Goal: Information Seeking & Learning: Learn about a topic

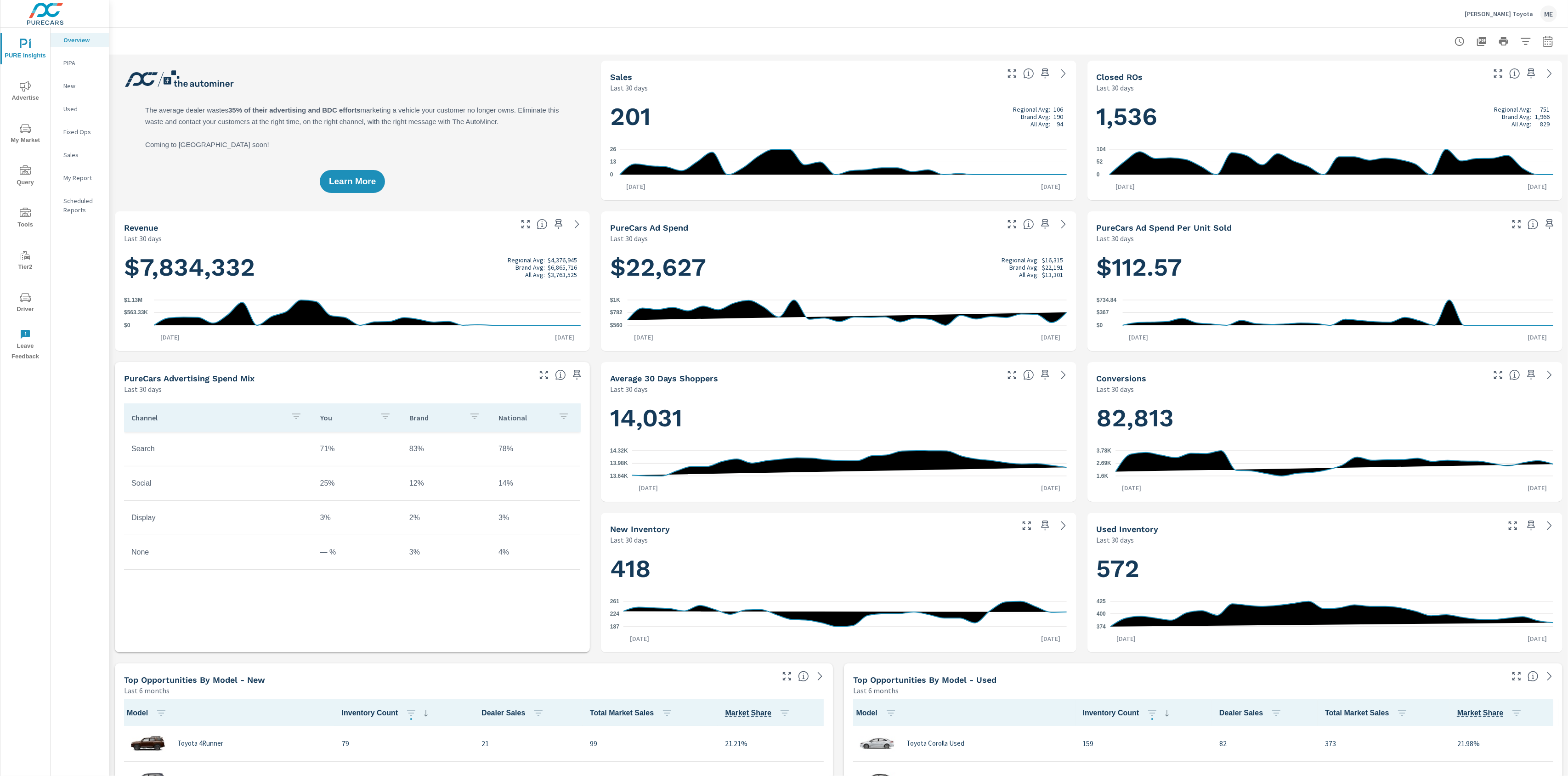
scroll to position [1, 0]
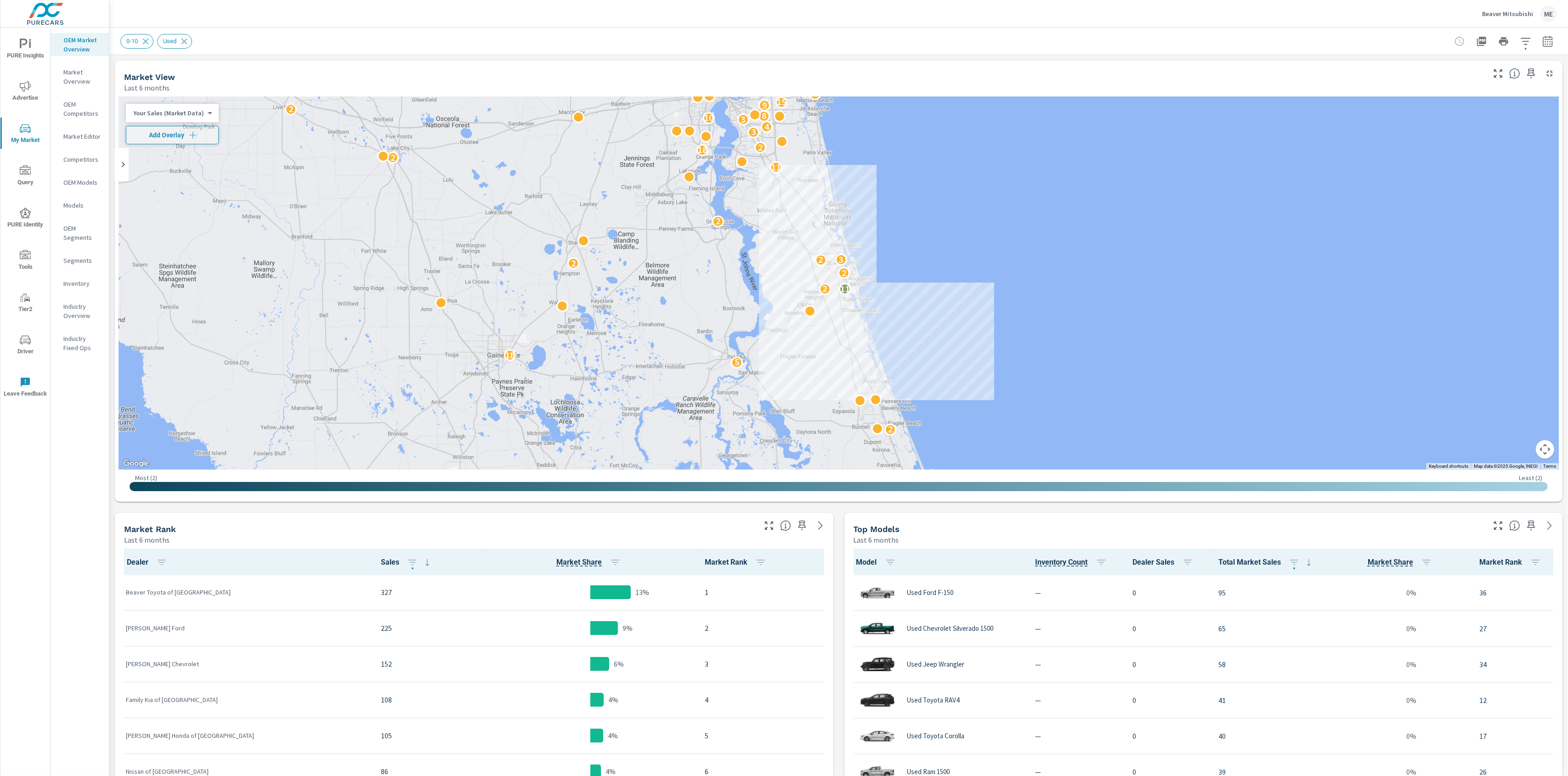
scroll to position [1, 0]
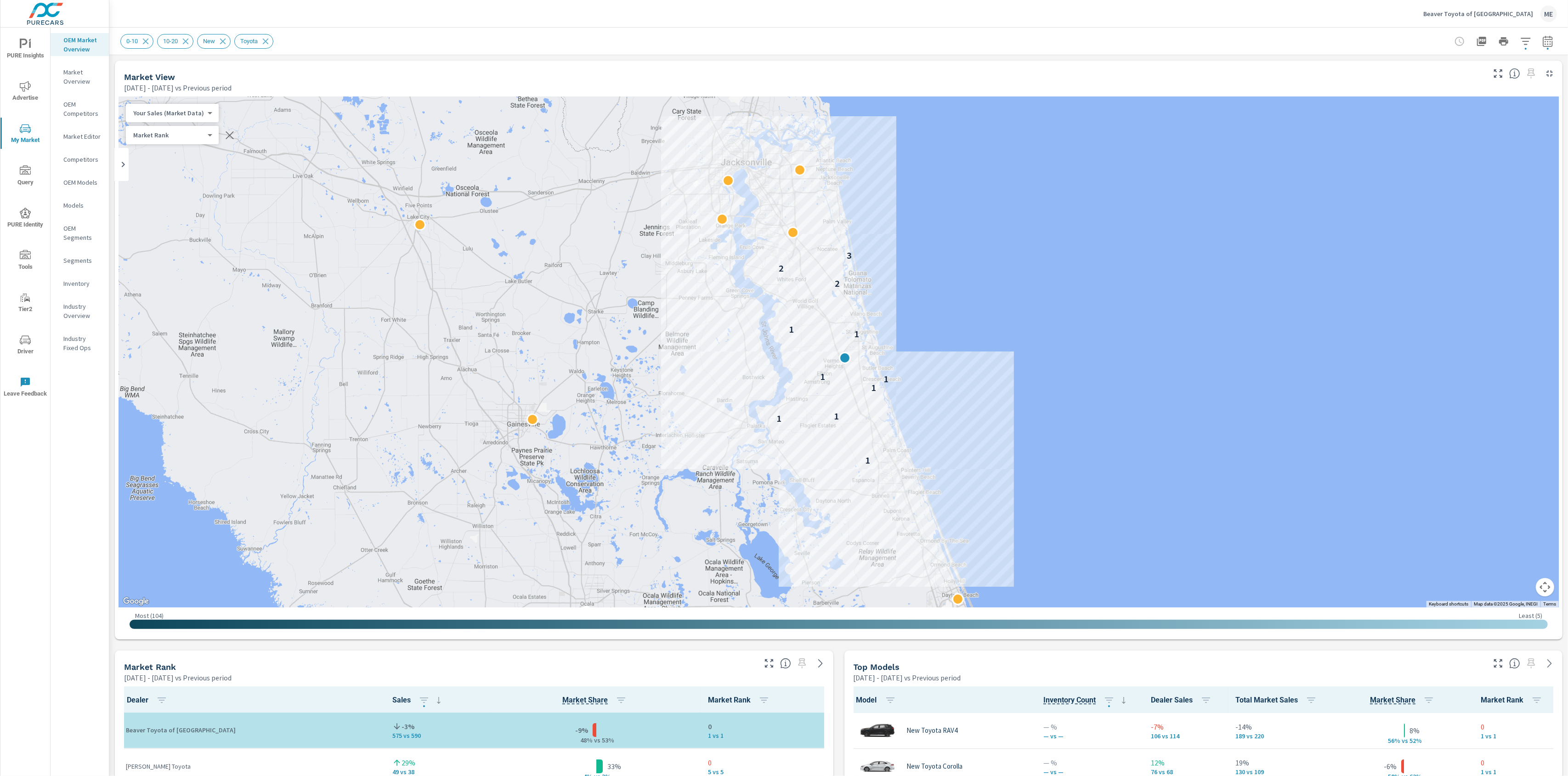
scroll to position [1, 0]
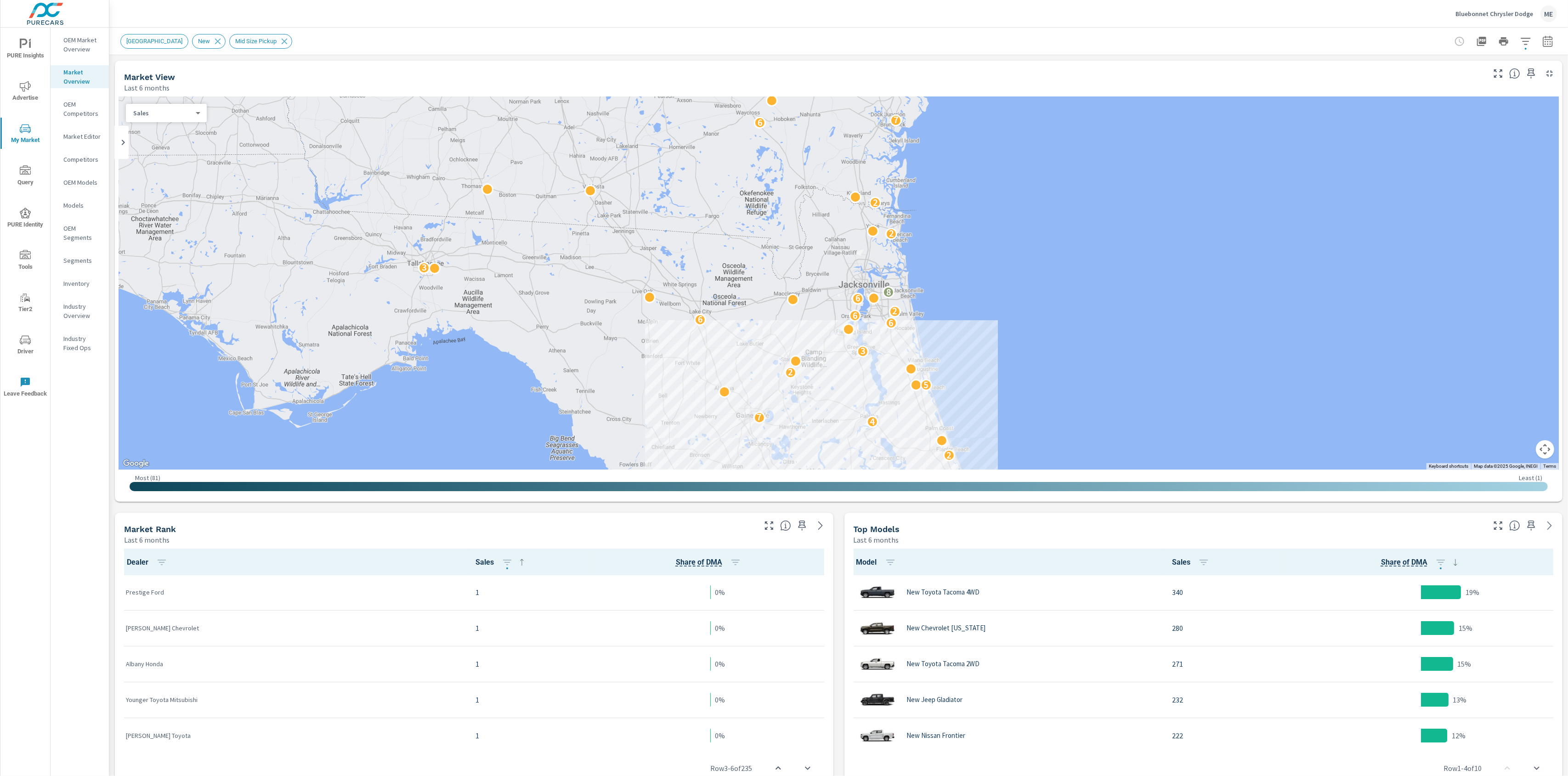
scroll to position [1, 0]
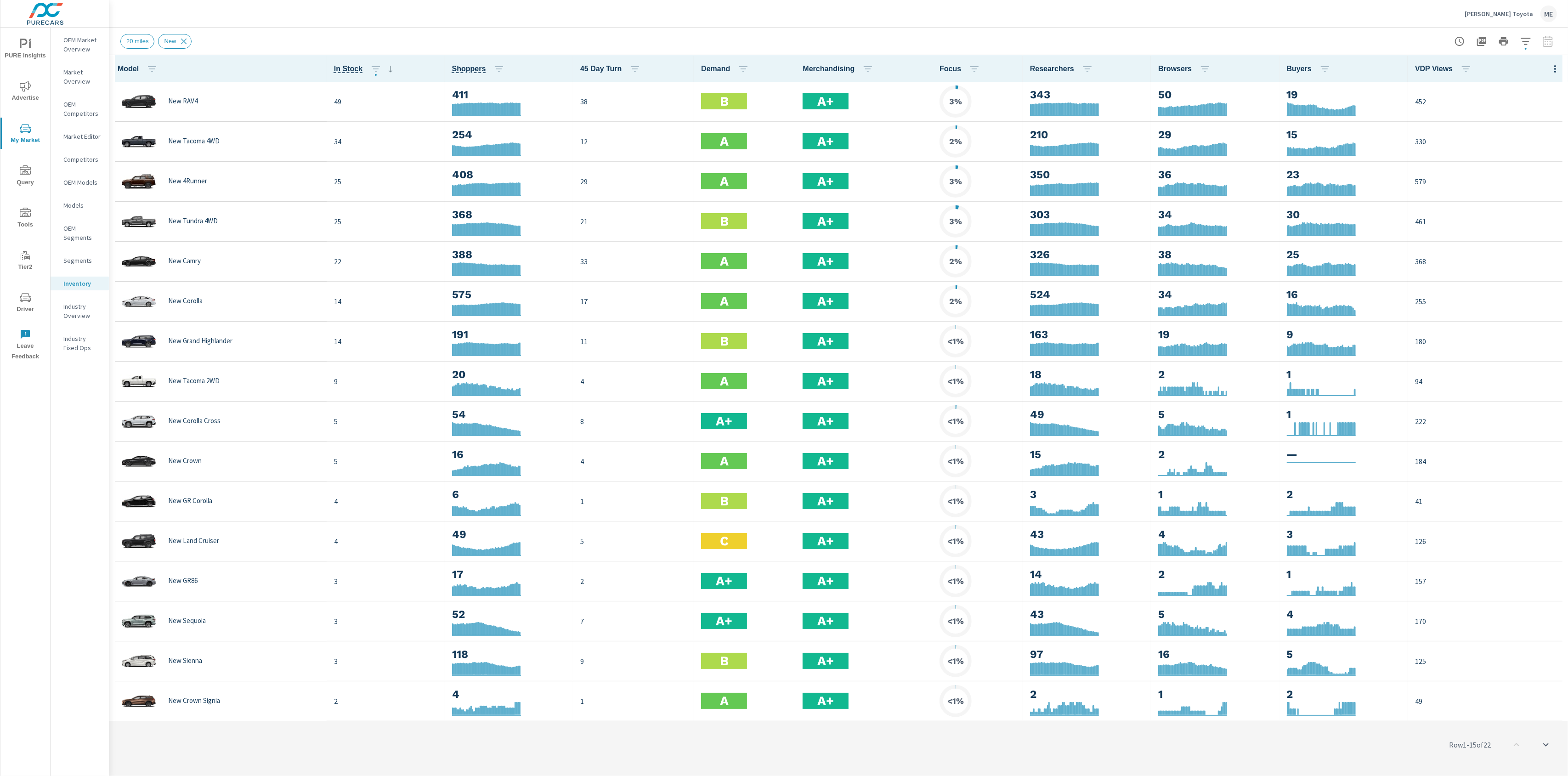
scroll to position [1, 0]
